Goal: Task Accomplishment & Management: Complete application form

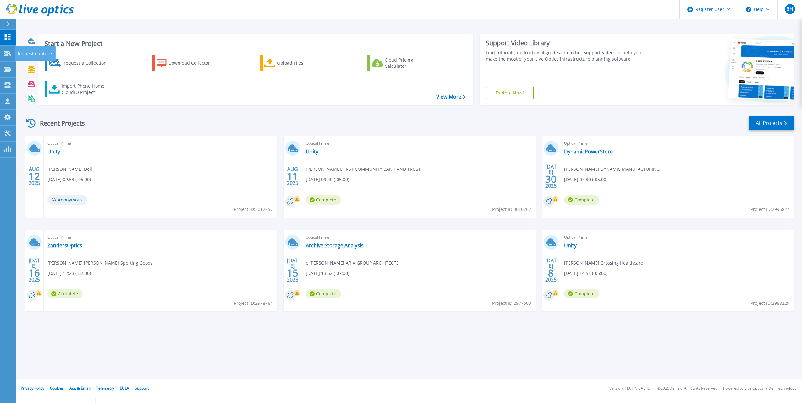
click at [4, 57] on html "Register User Help BH Dell User Ben Hull Ben.Hull@dell.com Dell My Profile Log …" at bounding box center [401, 213] width 802 height 427
click at [3, 52] on link "Request Capture Request Capture" at bounding box center [8, 54] width 16 height 16
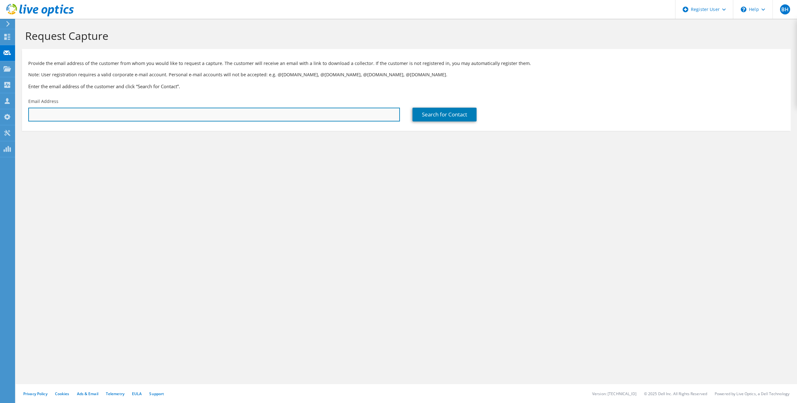
click at [106, 109] on input "text" at bounding box center [214, 115] width 372 height 14
paste input "j.quillen@hormann.us"
type input "j.quillen@hormann.us"
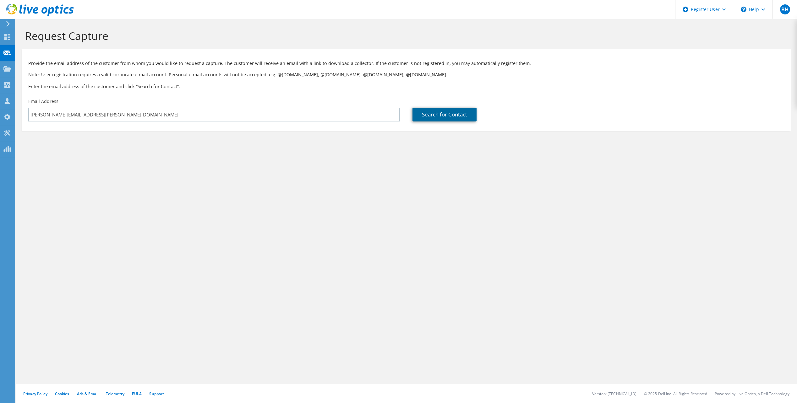
click at [429, 117] on link "Search for Contact" at bounding box center [444, 115] width 64 height 14
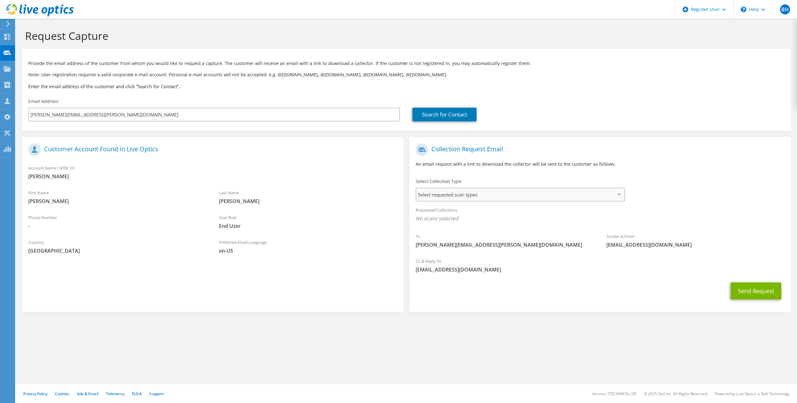
click at [474, 194] on span "Select requested scan types" at bounding box center [520, 194] width 208 height 13
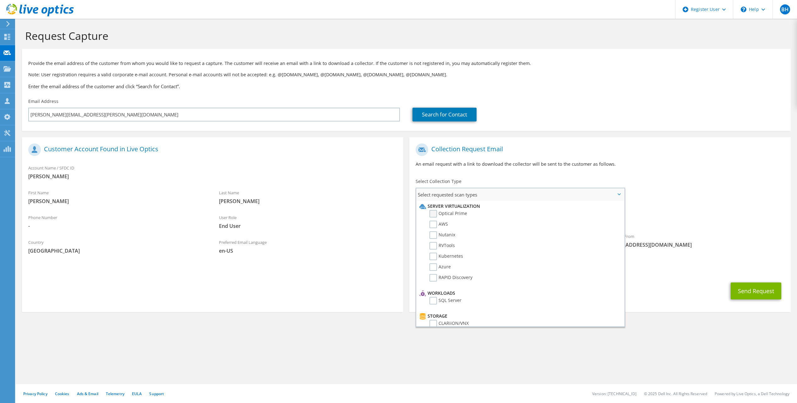
click at [435, 213] on label "Optical Prime" at bounding box center [448, 214] width 38 height 8
click at [0, 0] on input "Optical Prime" at bounding box center [0, 0] width 0 height 0
click at [388, 324] on section "Request Capture Provide the email address of the customer from whom you would l…" at bounding box center [406, 182] width 781 height 327
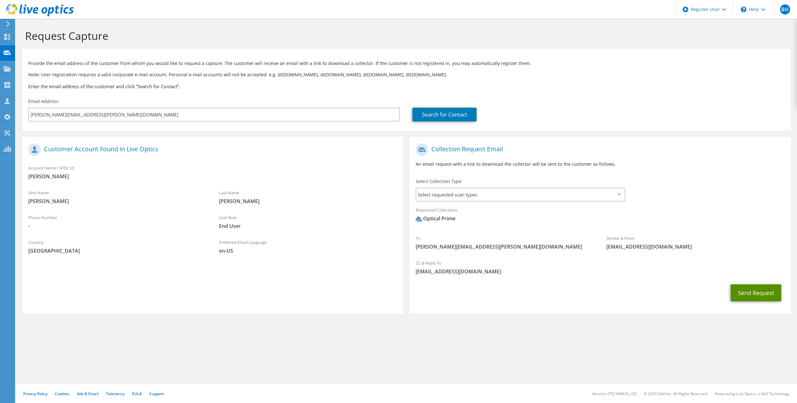
click at [743, 292] on button "Send Request" at bounding box center [756, 293] width 51 height 17
